Goal: Task Accomplishment & Management: Manage account settings

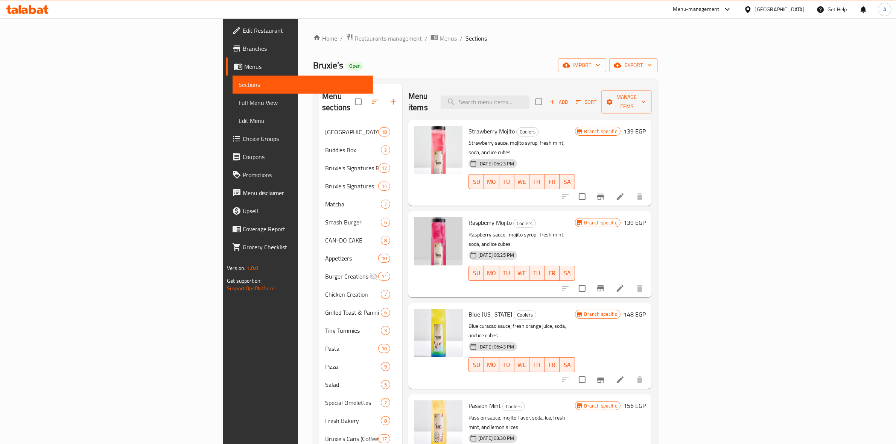
click at [791, 12] on div "[GEOGRAPHIC_DATA]" at bounding box center [780, 9] width 50 height 8
click at [708, 110] on div "Jordan" at bounding box center [705, 109] width 27 height 17
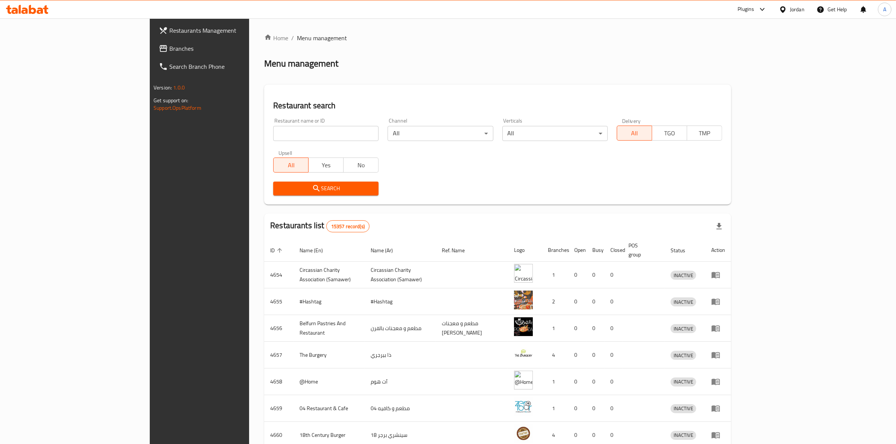
click at [169, 44] on span "Branches" at bounding box center [231, 48] width 124 height 9
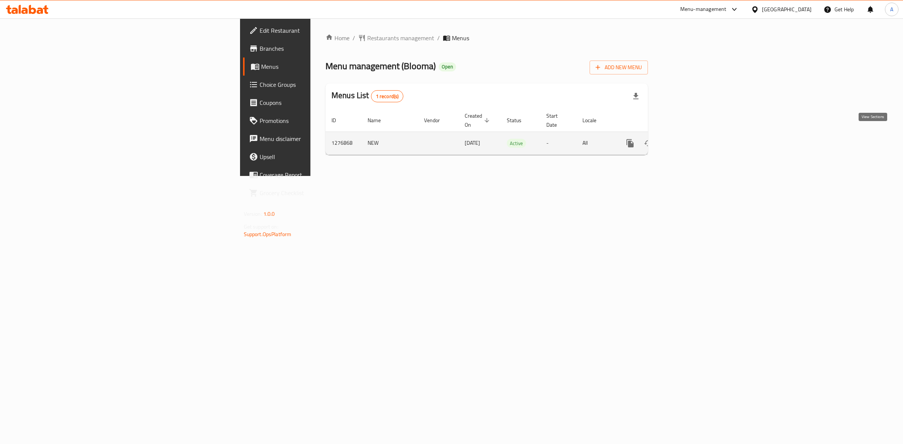
click at [689, 139] on icon "enhanced table" at bounding box center [684, 143] width 9 height 9
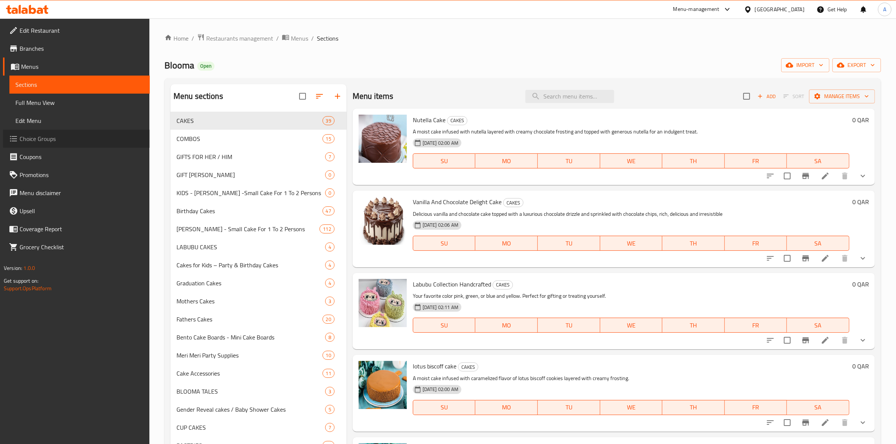
click at [31, 135] on span "Choice Groups" at bounding box center [82, 138] width 124 height 9
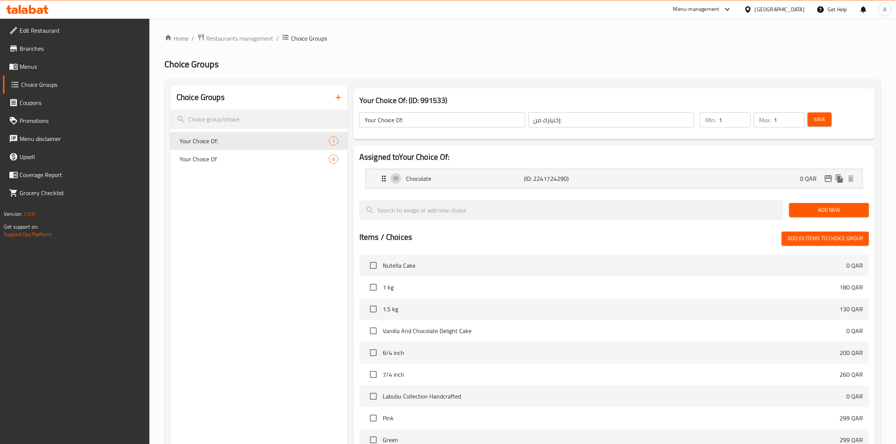
click at [252, 160] on span "Your Choice Of" at bounding box center [253, 159] width 149 height 9
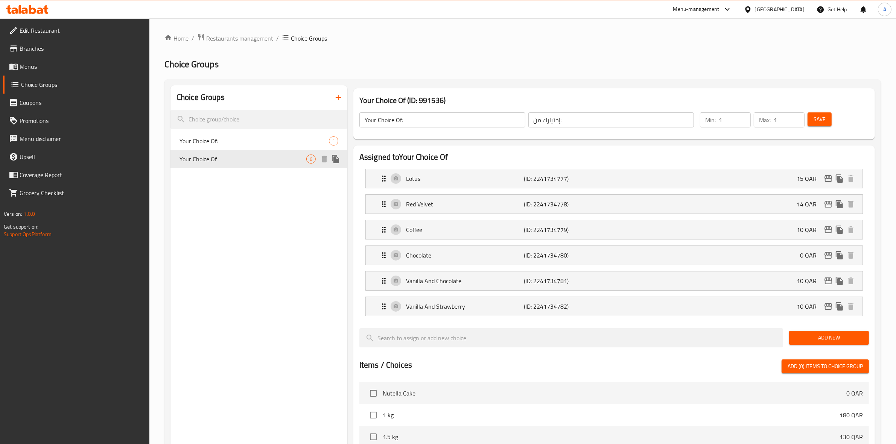
type input "Your Choice Of"
type input "اختيارك من"
type input "0"
click at [250, 159] on span "Your Choice Of" at bounding box center [242, 159] width 127 height 9
click at [247, 142] on span "Your Choice Of:" at bounding box center [242, 141] width 127 height 9
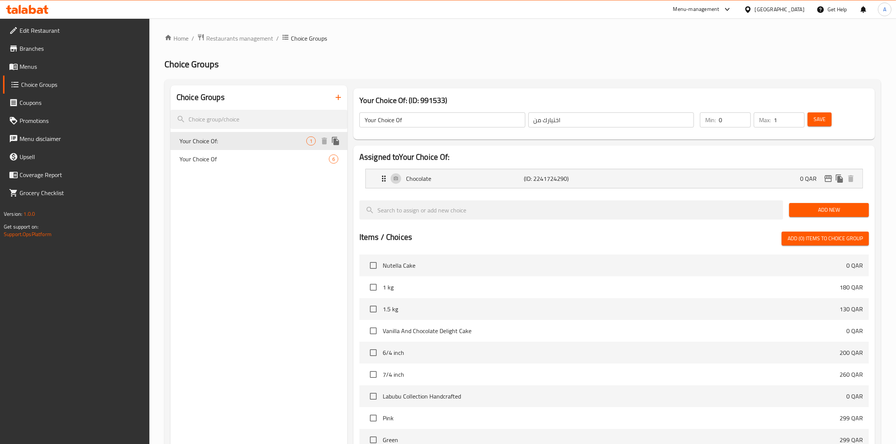
type input "Your Choice Of:"
type input "إختيارك من:"
type input "1"
click at [36, 65] on span "Menus" at bounding box center [82, 66] width 124 height 9
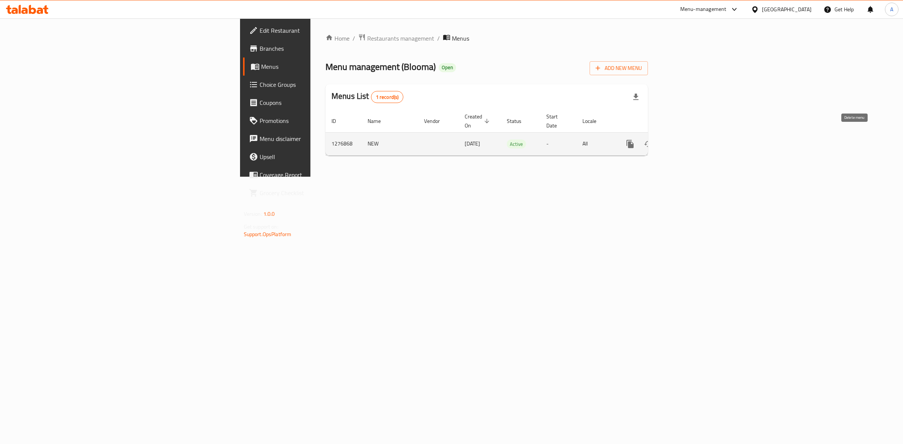
click at [693, 135] on link "enhanced table" at bounding box center [684, 144] width 18 height 18
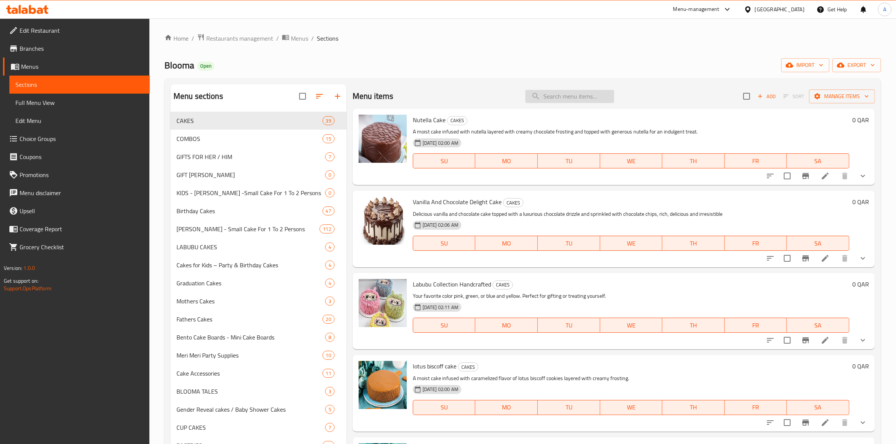
click at [581, 98] on input "search" at bounding box center [569, 96] width 89 height 13
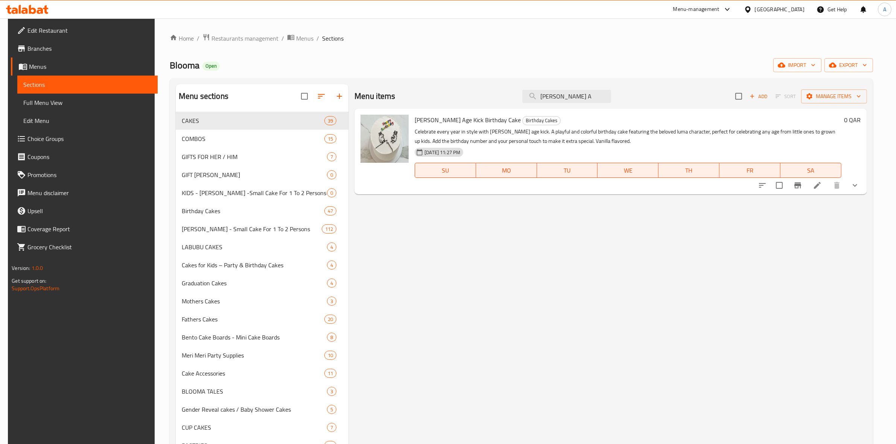
type input "[PERSON_NAME] A"
click at [822, 182] on icon at bounding box center [817, 185] width 9 height 9
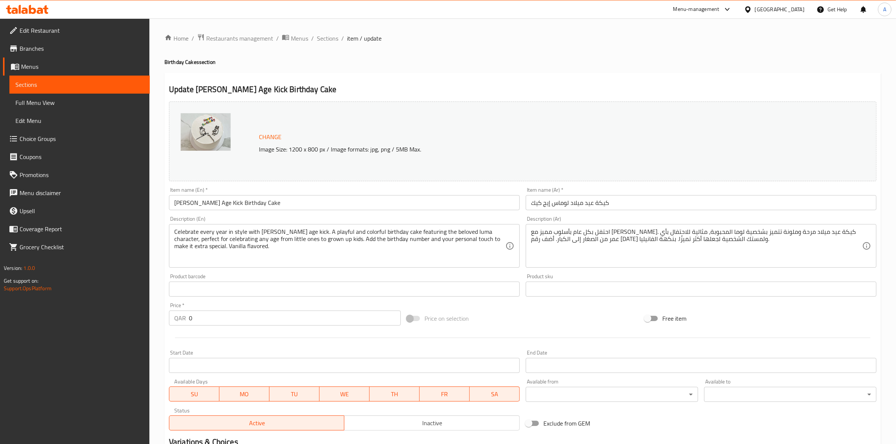
scroll to position [137, 0]
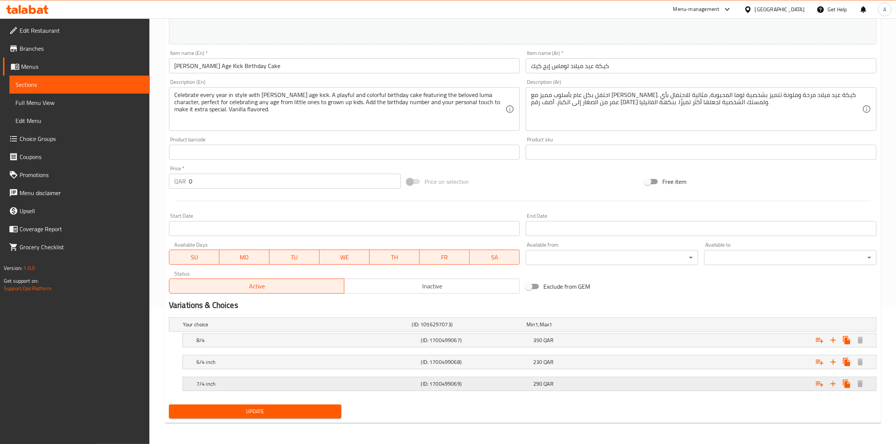
click at [535, 386] on span "290" at bounding box center [537, 384] width 9 height 10
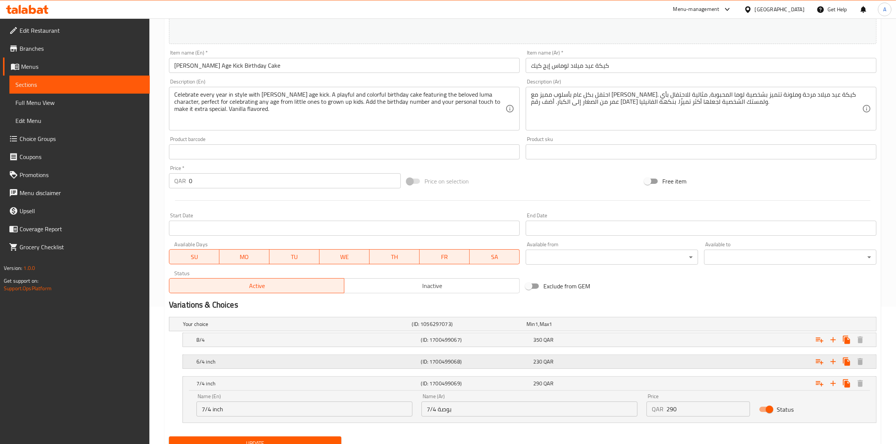
click at [548, 362] on span "QAR" at bounding box center [549, 362] width 10 height 10
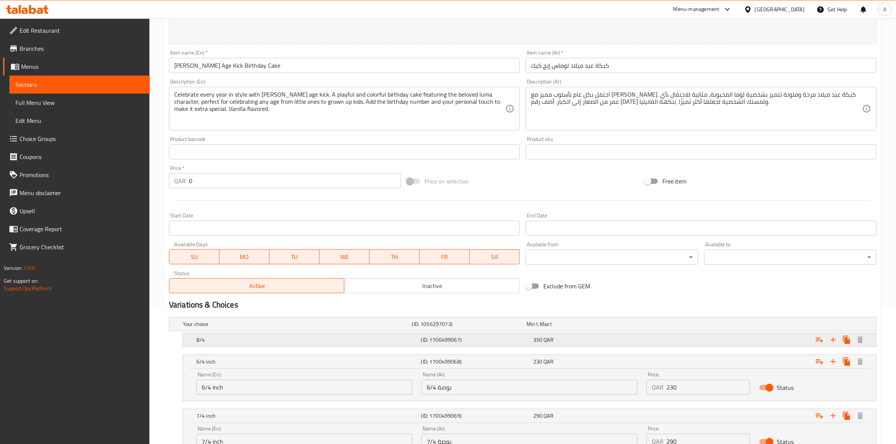
click at [557, 346] on div "8/4 (ID: 1700499067) 350 QAR" at bounding box center [531, 340] width 673 height 17
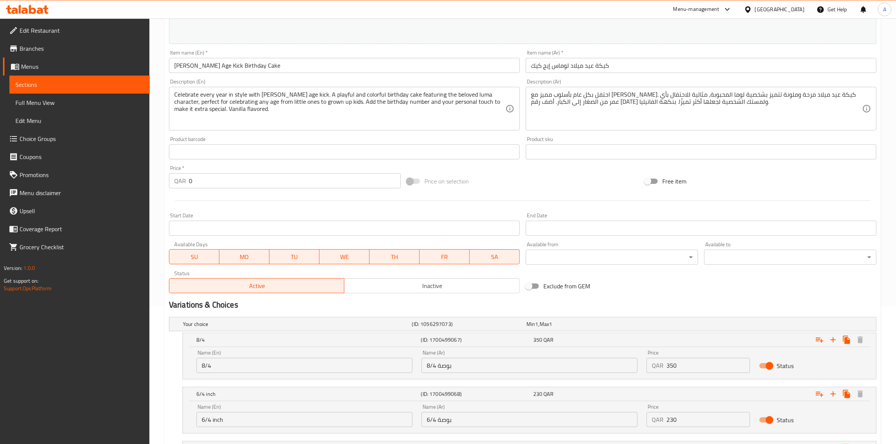
click at [490, 365] on input "8/4 بوصة" at bounding box center [529, 365] width 216 height 15
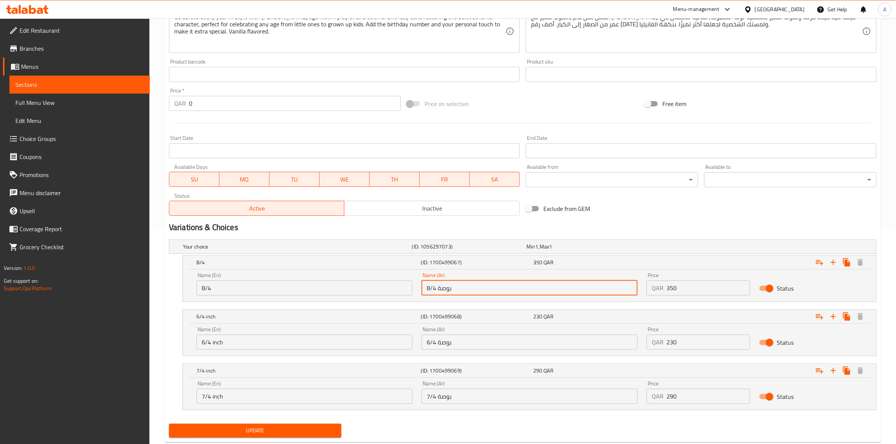
scroll to position [234, 0]
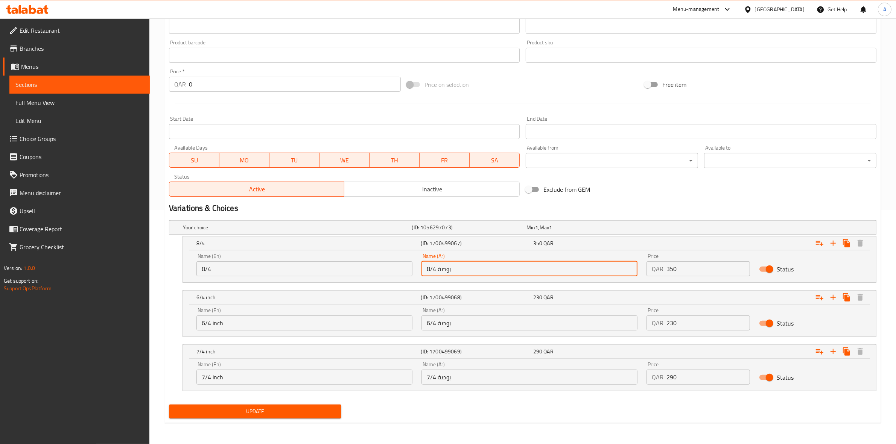
click at [494, 409] on div "Update" at bounding box center [522, 412] width 713 height 20
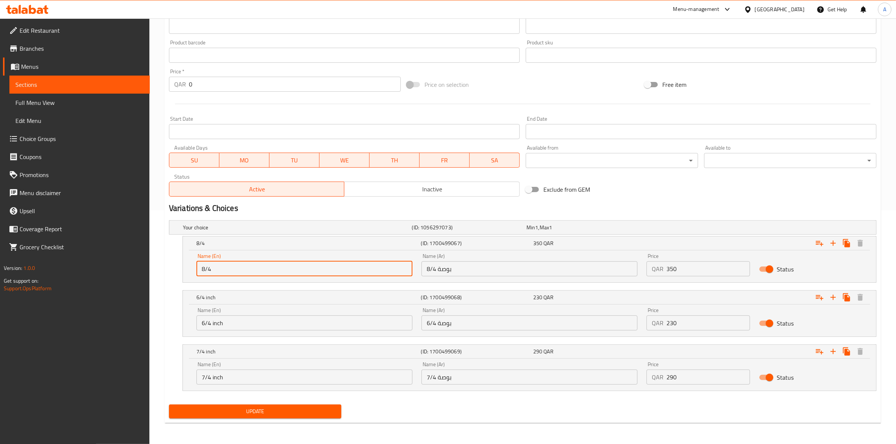
click at [261, 272] on input "8/4" at bounding box center [304, 268] width 216 height 15
click at [568, 409] on div "Update" at bounding box center [522, 412] width 713 height 20
click at [163, 287] on div "Home / Restaurants management / Menus / Sections / item / update Birthday Cakes…" at bounding box center [522, 114] width 746 height 660
click at [274, 264] on input "8/4" at bounding box center [304, 268] width 216 height 15
type input "8/4 inch"
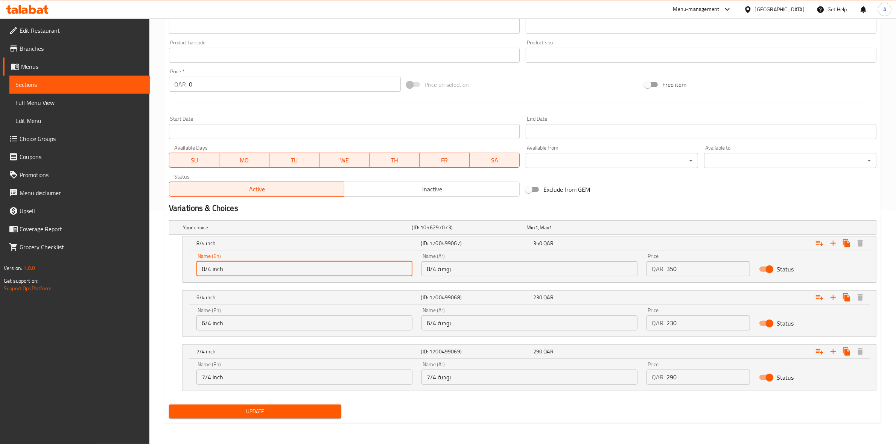
click at [163, 289] on div "Home / Restaurants management / Menus / Sections / item / update Birthday Cakes…" at bounding box center [522, 114] width 746 height 660
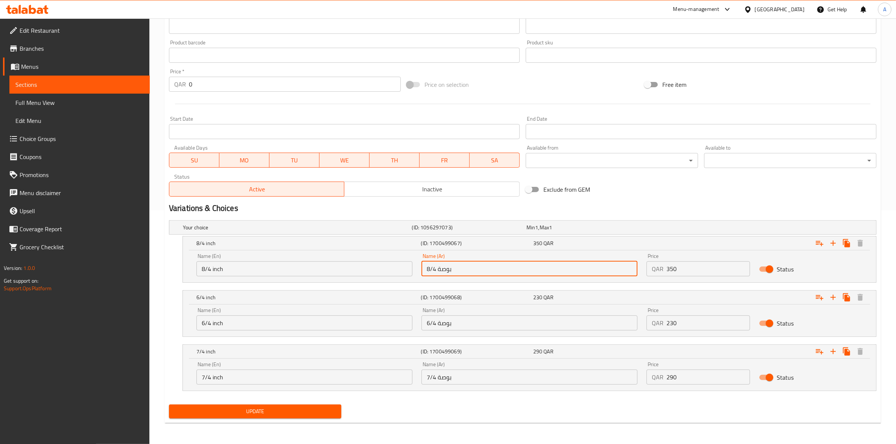
click at [535, 271] on input "8/4 بوصة" at bounding box center [529, 268] width 216 height 15
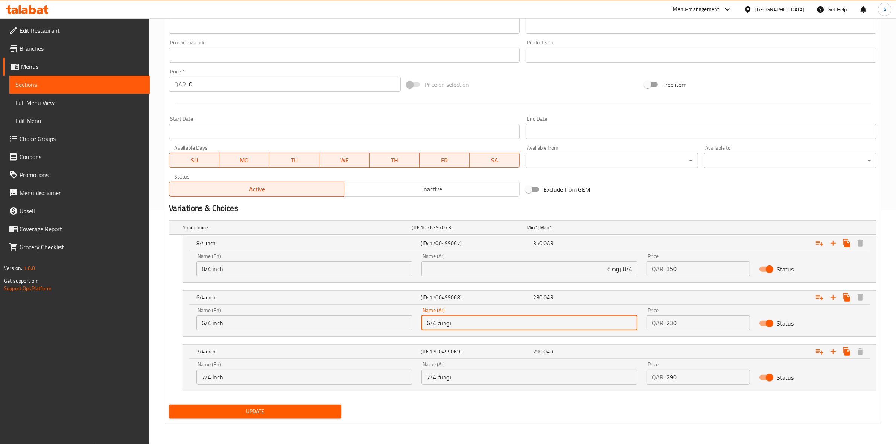
click at [519, 327] on input "6/4 بوصة" at bounding box center [529, 323] width 216 height 15
click at [497, 377] on input "7/4 بوصة" at bounding box center [529, 377] width 216 height 15
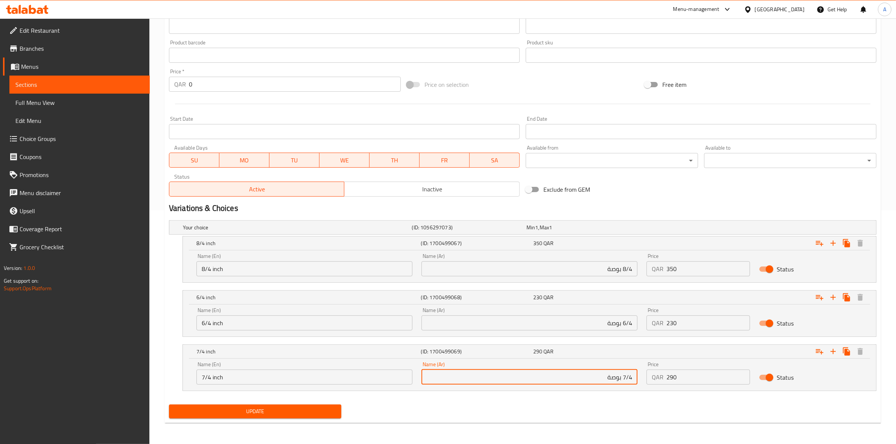
click at [500, 409] on div "Update" at bounding box center [522, 412] width 713 height 20
click at [421, 423] on div "Update [PERSON_NAME] Age Kick Birthday Cake Change Image Size: 1200 x 800 px / …" at bounding box center [522, 131] width 716 height 584
click at [265, 412] on span "Update" at bounding box center [255, 411] width 160 height 9
click at [258, 411] on span "Update" at bounding box center [255, 411] width 160 height 9
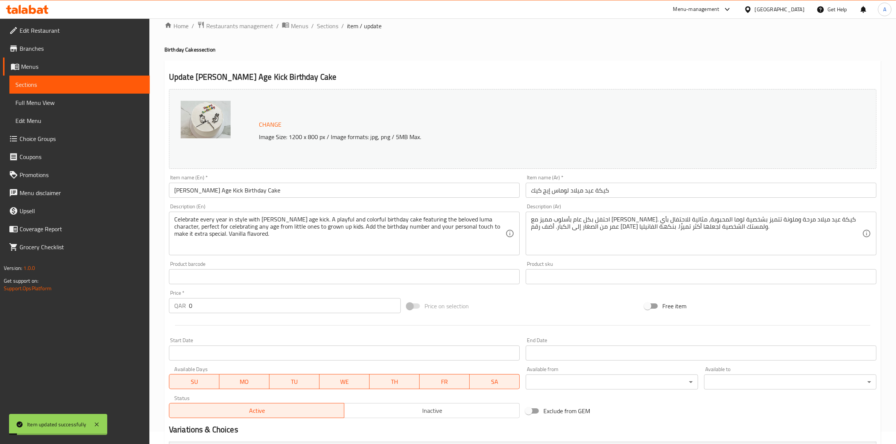
scroll to position [0, 0]
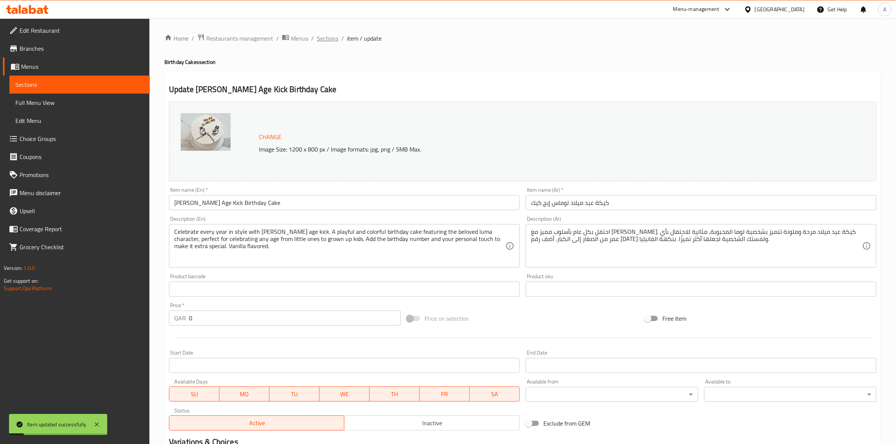
click at [332, 40] on span "Sections" at bounding box center [327, 38] width 21 height 9
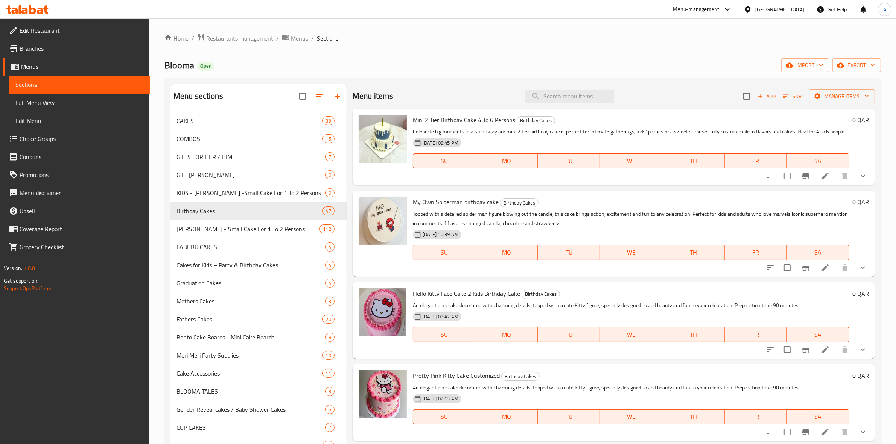
click at [39, 7] on icon at bounding box center [27, 9] width 43 height 9
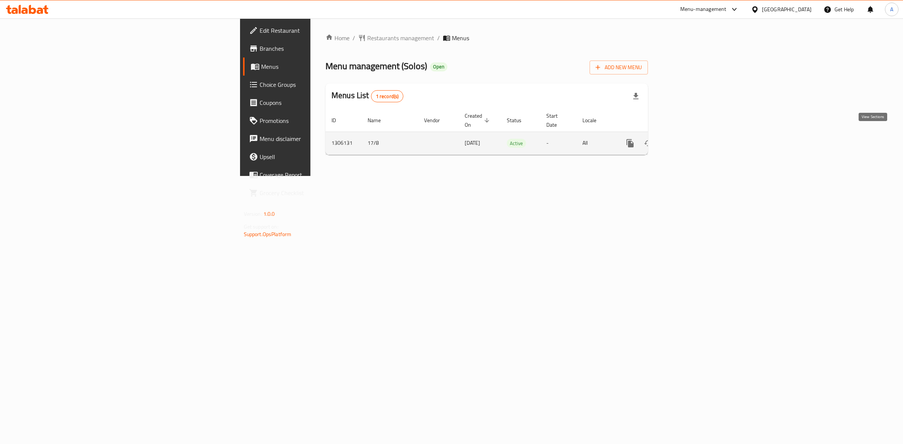
click at [689, 139] on icon "enhanced table" at bounding box center [684, 143] width 9 height 9
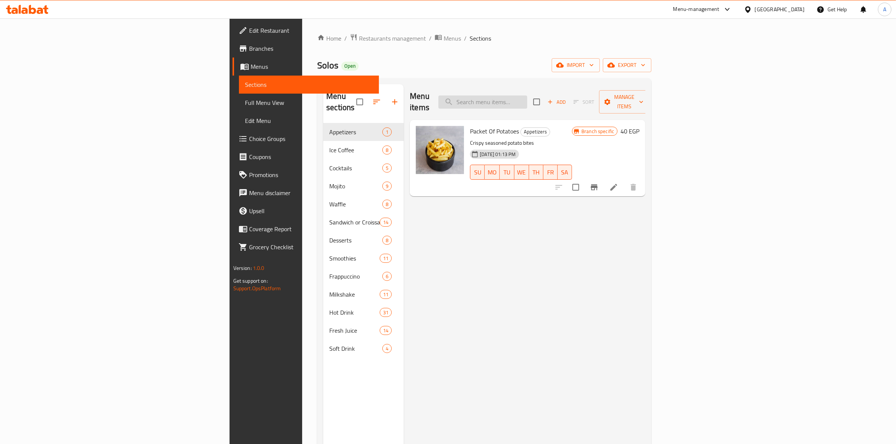
click at [527, 102] on input "search" at bounding box center [482, 102] width 89 height 13
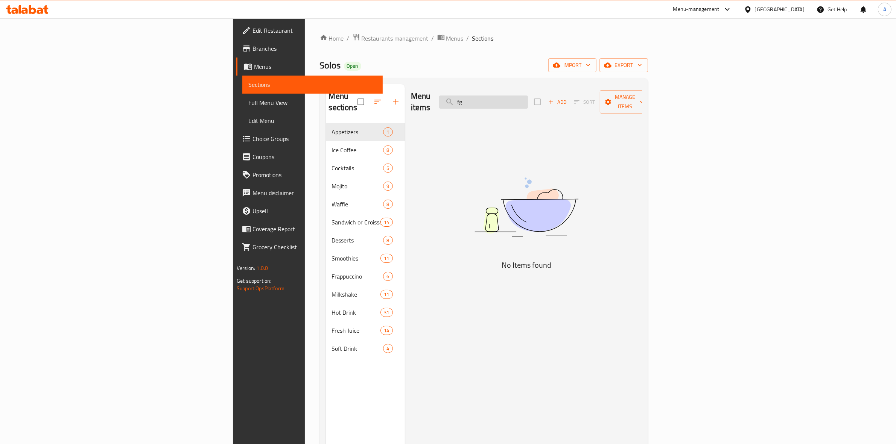
type input "f"
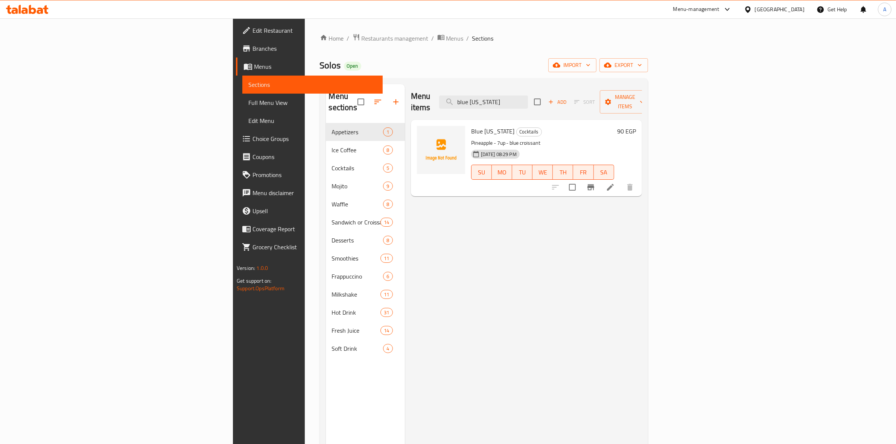
type input "blue hawaii"
click at [574, 335] on div "Menu items blue hawaii Add Sort Manage items Blue Hawaii Cocktails Pineapple - …" at bounding box center [523, 306] width 237 height 444
click at [614, 184] on icon at bounding box center [610, 187] width 7 height 7
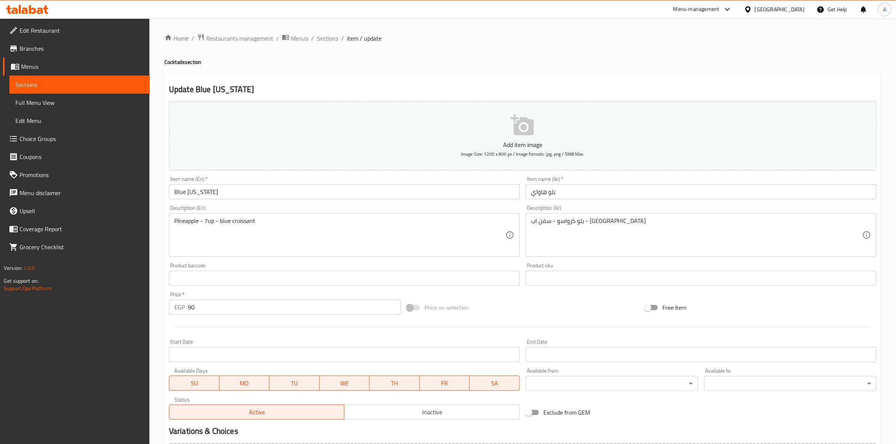
click at [164, 211] on div "Home / Restaurants management / Menus / Sections / item / update Cocktails sect…" at bounding box center [522, 274] width 746 height 513
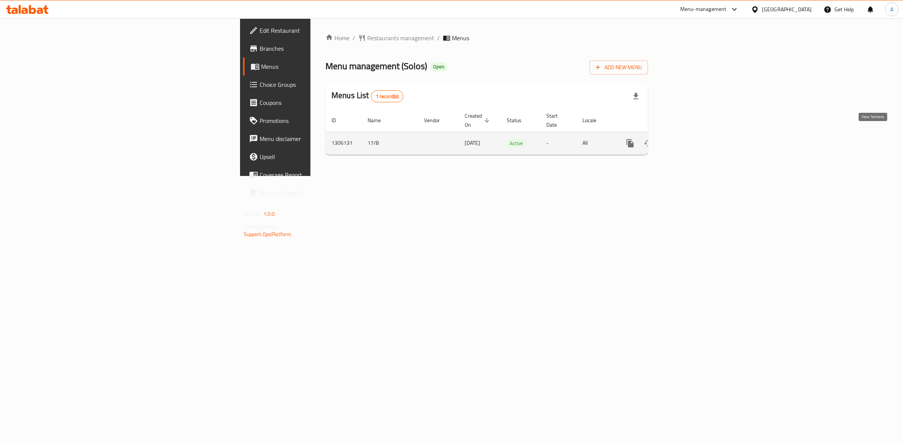
click at [689, 139] on icon "enhanced table" at bounding box center [684, 143] width 9 height 9
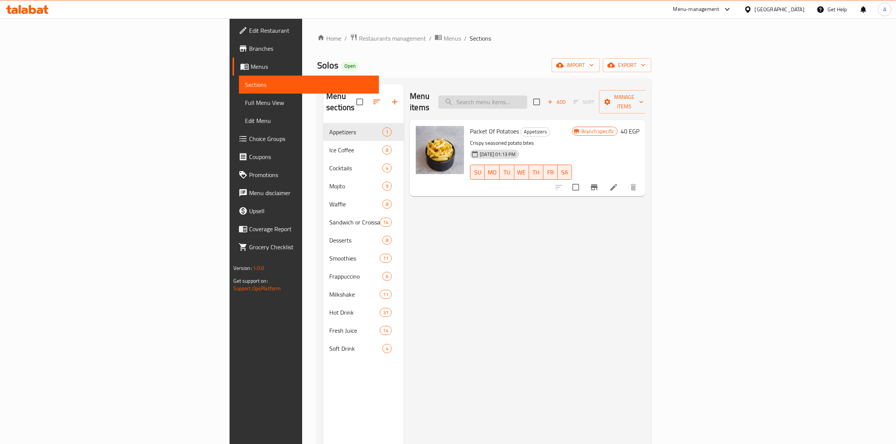
click at [527, 99] on input "search" at bounding box center [482, 102] width 89 height 13
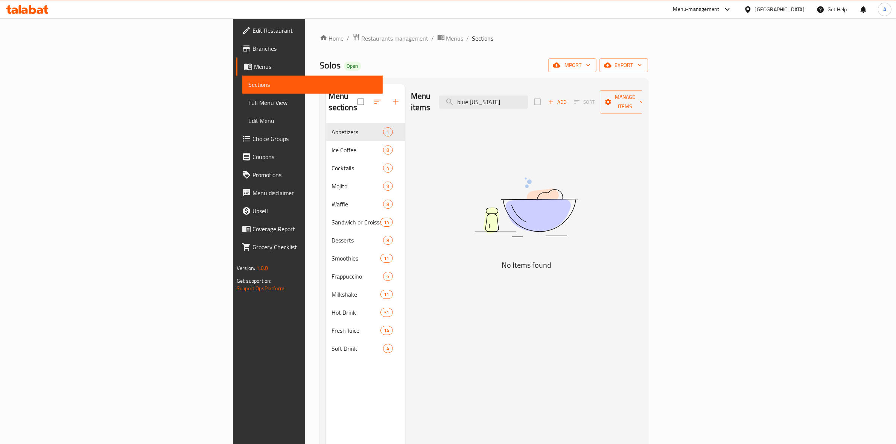
type input "blue hawaii"
drag, startPoint x: 591, startPoint y: 328, endPoint x: 597, endPoint y: 327, distance: 5.8
click at [591, 328] on div "Menu items blue hawaii Add Sort Manage items No Items found" at bounding box center [523, 306] width 237 height 444
click at [642, 238] on div "Menu items blue hawaii Add Sort Manage items No Items found" at bounding box center [523, 306] width 237 height 444
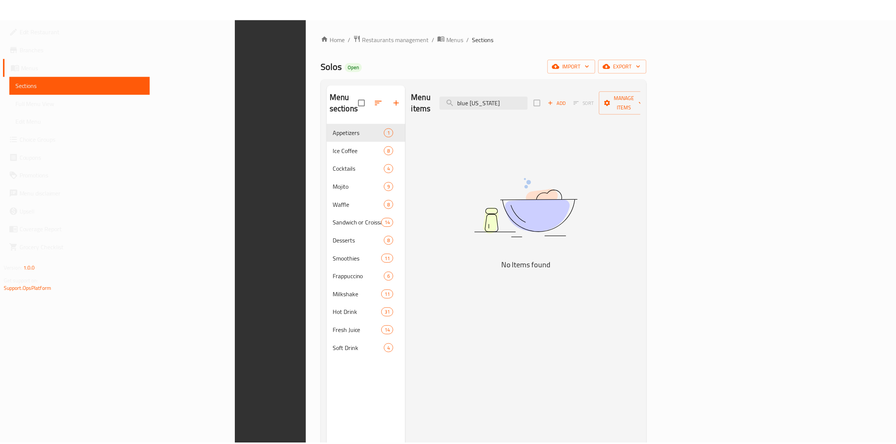
scroll to position [106, 0]
